Goal: Transaction & Acquisition: Subscribe to service/newsletter

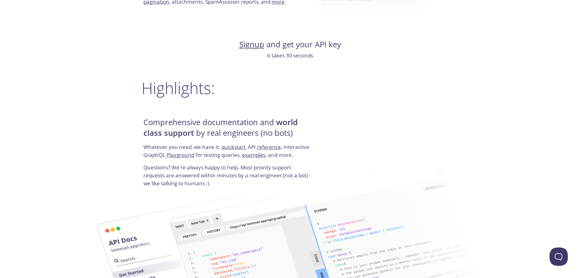
scroll to position [670, 0]
click at [251, 46] on link "Signup" at bounding box center [251, 44] width 25 height 11
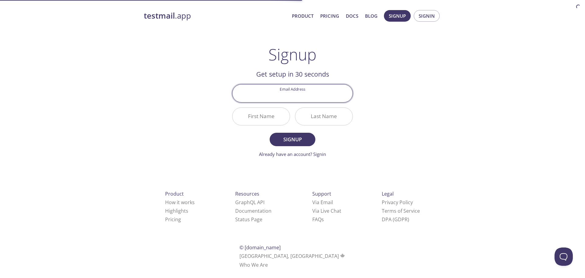
click at [296, 95] on input "Email Address" at bounding box center [292, 92] width 120 height 17
click at [395, 95] on div "testmail .app Product Pricing Docs Blog Signup Signin Signup Get setup in 30 se…" at bounding box center [292, 146] width 312 height 280
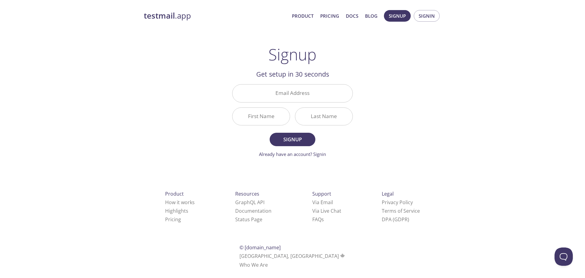
click at [277, 95] on input "Email Address" at bounding box center [292, 92] width 120 height 17
type input "[EMAIL_ADDRESS][DOMAIN_NAME]"
click at [267, 118] on input "First Name" at bounding box center [260, 116] width 57 height 17
type input "[PERSON_NAME]"
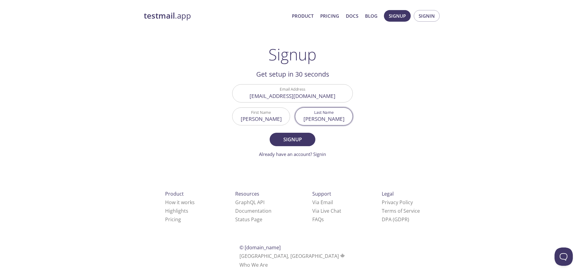
type input "[PERSON_NAME]"
click at [308, 129] on form "Email Address [EMAIL_ADDRESS][DOMAIN_NAME] First Name [PERSON_NAME] Last Name […" at bounding box center [292, 120] width 121 height 73
click at [302, 132] on form "Email Address [EMAIL_ADDRESS][DOMAIN_NAME] First Name [PERSON_NAME] Last Name […" at bounding box center [292, 120] width 121 height 73
click at [303, 137] on span "Signup" at bounding box center [292, 139] width 32 height 9
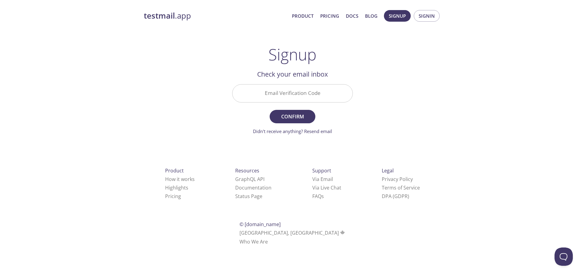
click at [291, 95] on input "Email Verification Code" at bounding box center [292, 92] width 120 height 17
paste input "5GMXZUR"
type input "5GMXZUR"
click at [298, 112] on span "Confirm" at bounding box center [292, 116] width 32 height 9
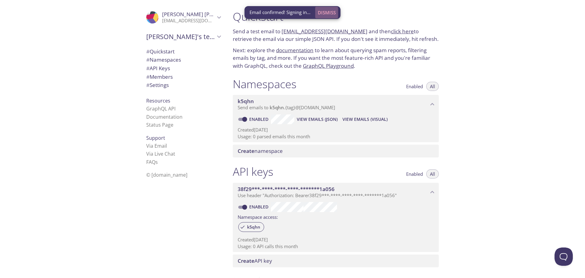
click at [328, 14] on span "Dismiss" at bounding box center [327, 13] width 18 height 8
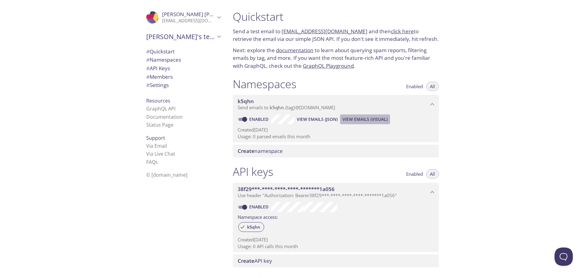
click at [347, 118] on span "View Emails (Visual)" at bounding box center [364, 118] width 45 height 7
click at [434, 102] on icon "k5qhn namespace" at bounding box center [432, 104] width 8 height 8
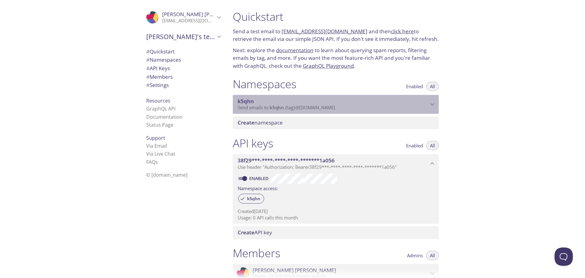
click at [434, 102] on icon "k5qhn namespace" at bounding box center [432, 104] width 8 height 8
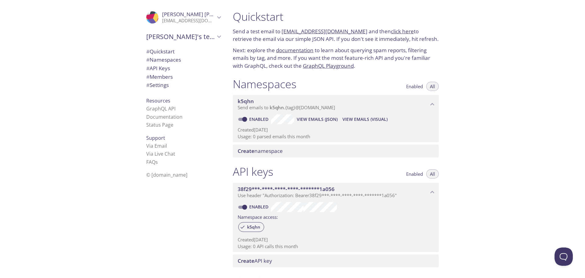
click at [275, 107] on span "k5qhn" at bounding box center [277, 107] width 14 height 6
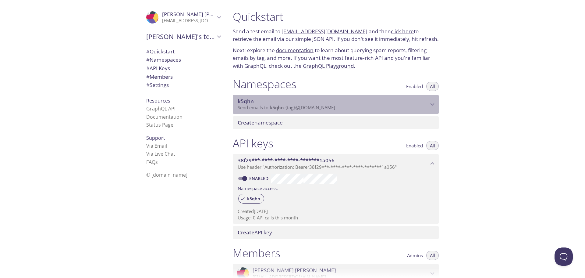
click at [275, 107] on span "k5qhn" at bounding box center [277, 107] width 14 height 6
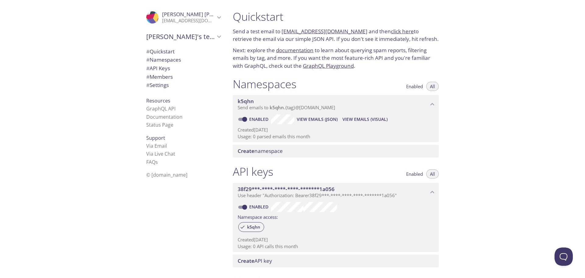
click at [417, 86] on span "Enabled" at bounding box center [414, 86] width 17 height 0
click at [435, 87] on button "All" at bounding box center [432, 86] width 12 height 9
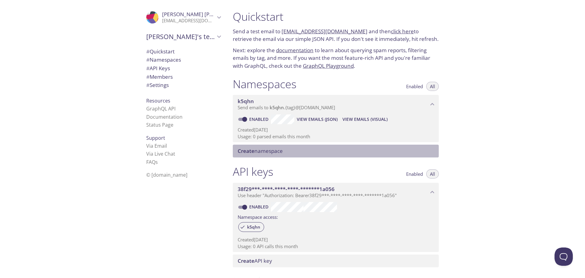
click at [280, 154] on span "Create namespace" at bounding box center [260, 150] width 45 height 7
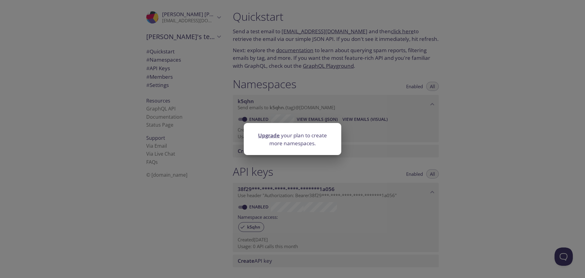
click at [383, 132] on div "Upgrade your plan to create more namespaces." at bounding box center [292, 139] width 585 height 278
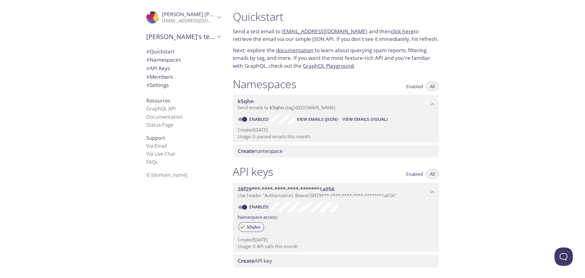
click at [327, 118] on span "View Emails (JSON)" at bounding box center [317, 118] width 41 height 7
drag, startPoint x: 358, startPoint y: 31, endPoint x: 283, endPoint y: 30, distance: 75.0
click at [283, 30] on p "Send a test email to [EMAIL_ADDRESS][DOMAIN_NAME] and then click here to retrie…" at bounding box center [336, 35] width 206 height 16
copy link "[EMAIL_ADDRESS][DOMAIN_NAME]"
